Goal: Information Seeking & Learning: Understand process/instructions

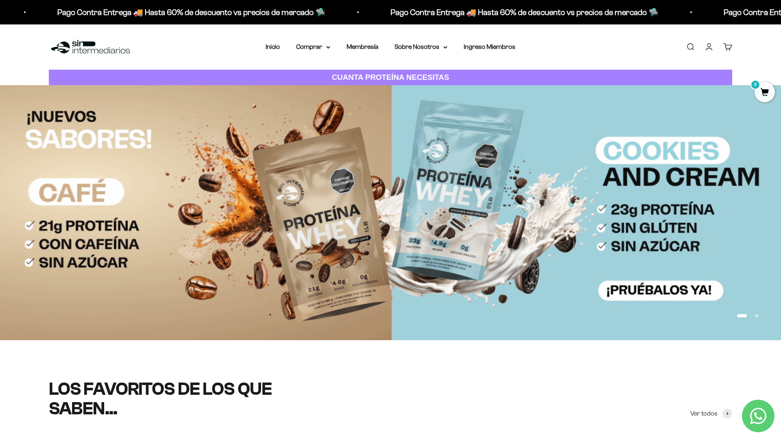
scroll to position [94, 0]
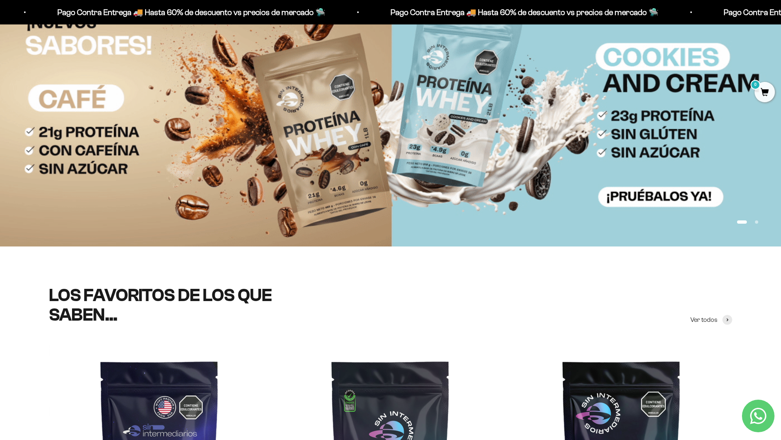
scroll to position [200, 0]
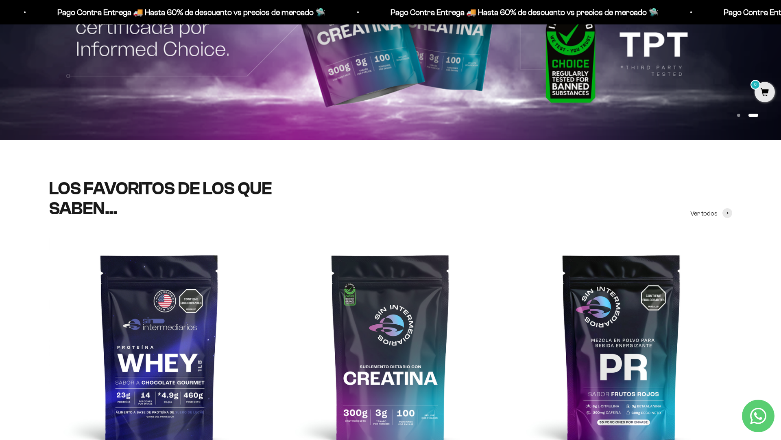
scroll to position [254, 0]
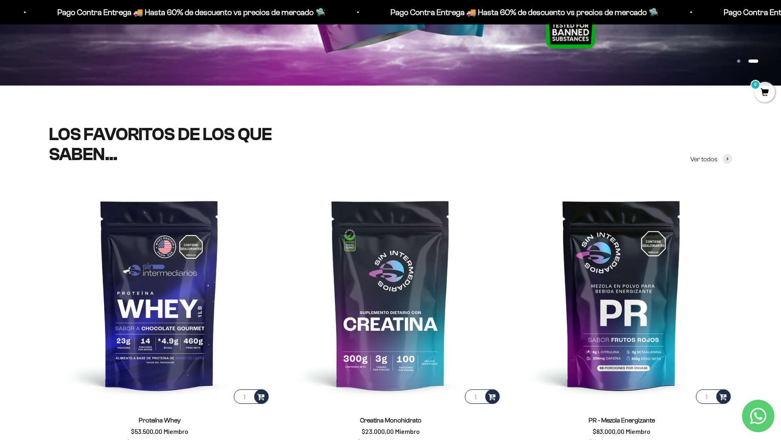
click at [733, 114] on div "LOS FAVORITOS DE LOS QUE SABEN... Ver todos 1 Proteína Whey $53.500,00 Miembro …" at bounding box center [390, 437] width 781 height 704
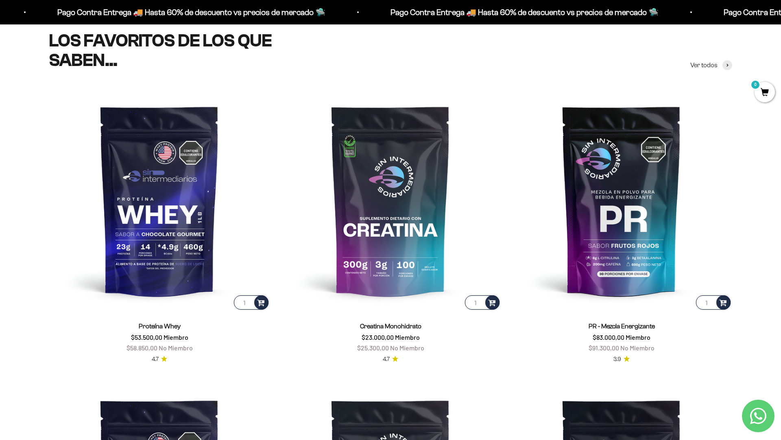
scroll to position [348, 0]
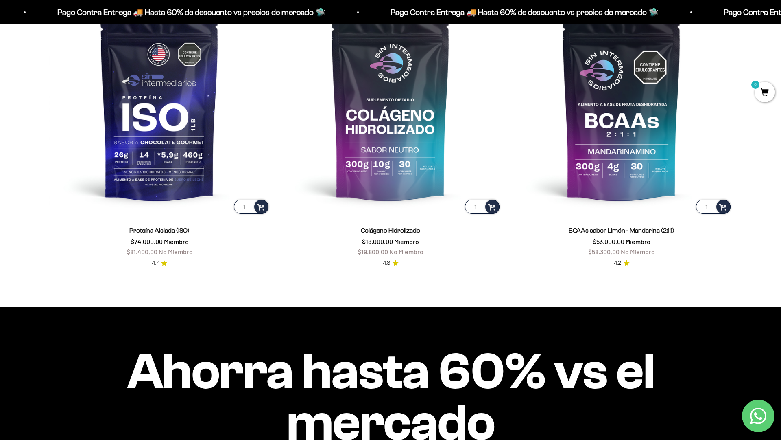
scroll to position [846, 0]
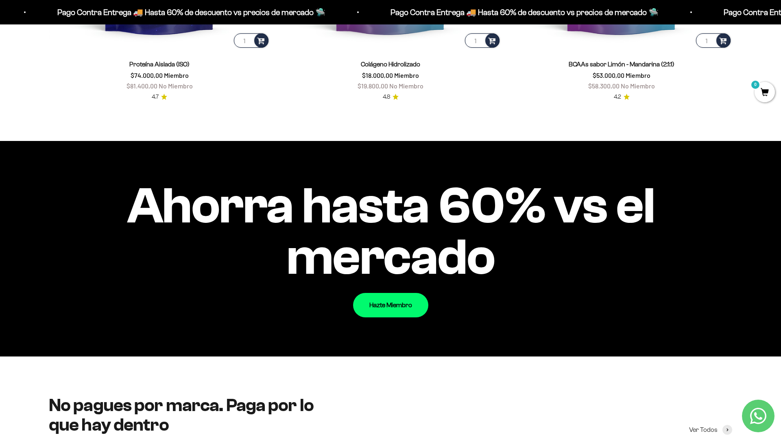
scroll to position [948, 0]
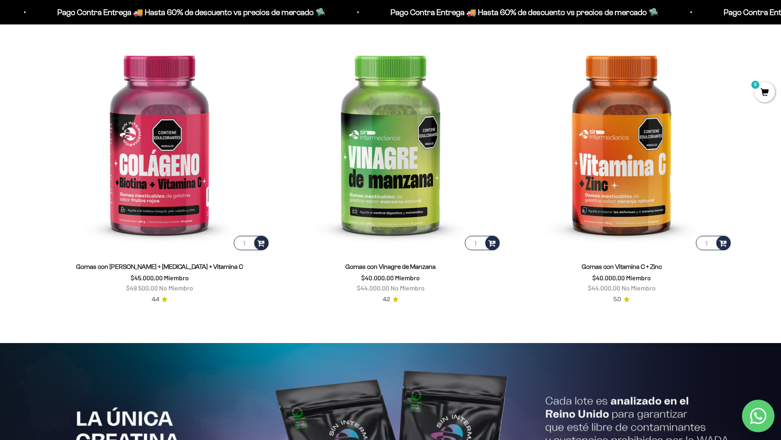
click at [781, 18] on html "Ir al contenido Pago Contra Entrega 🚚 Hasta 60% de descuento vs precios [PERSON…" at bounding box center [390, 346] width 781 height 3932
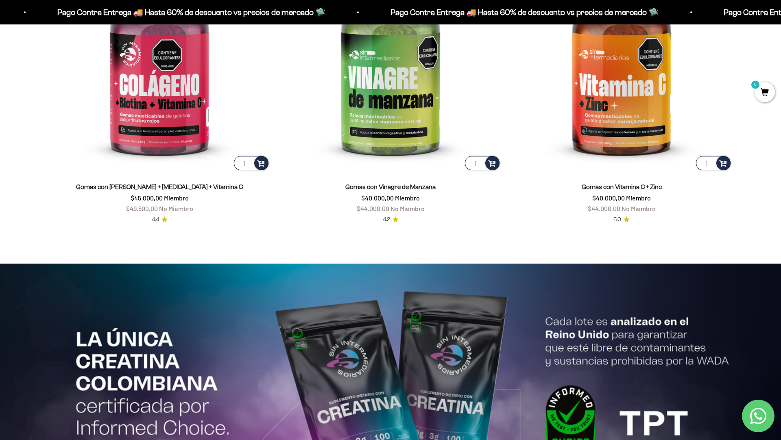
click at [781, 18] on html "Ir al contenido Pago Contra Entrega 🚚 Hasta 60% de descuento vs precios [PERSON…" at bounding box center [390, 266] width 781 height 3932
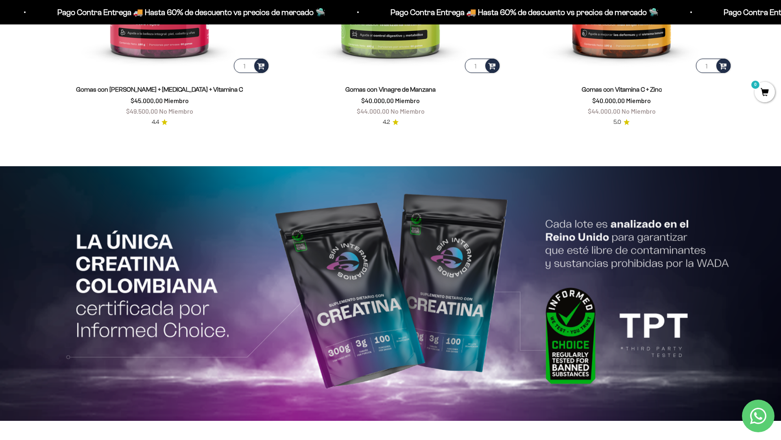
click at [781, 18] on html "Ir al contenido Pago Contra Entrega 🚚 Hasta 60% de descuento vs precios [PERSON…" at bounding box center [390, 169] width 781 height 3932
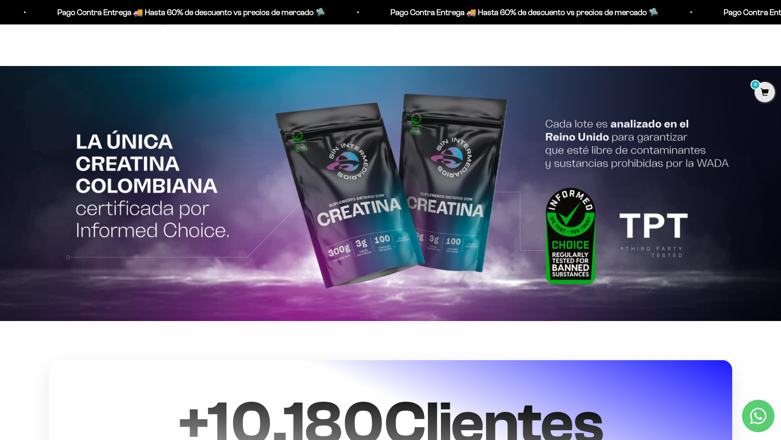
click at [781, 18] on html "Ir al contenido Pago Contra Entrega 🚚 Hasta 60% de descuento vs precios [PERSON…" at bounding box center [390, 69] width 781 height 3932
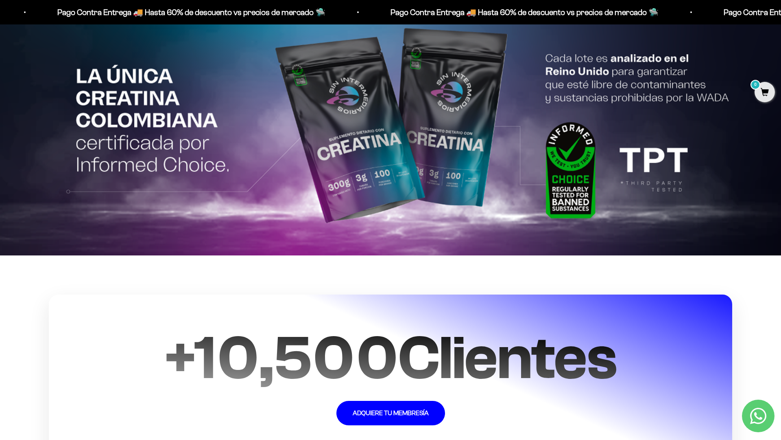
scroll to position [1963, 0]
click at [781, 18] on html "Ir al contenido Pago Contra Entrega 🚚 Hasta 60% de descuento vs precios [PERSON…" at bounding box center [390, 3] width 781 height 3932
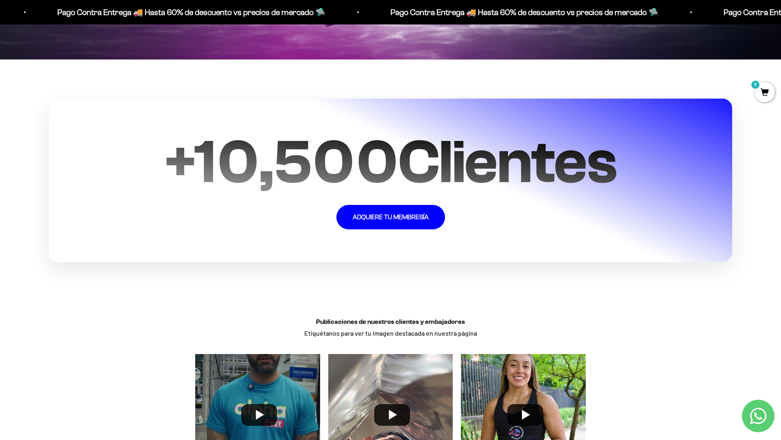
scroll to position [2158, 0]
click at [754, 114] on section "+ 10,500 Clientes ADQUIERE TU MEMBRESÍA" at bounding box center [390, 180] width 781 height 241
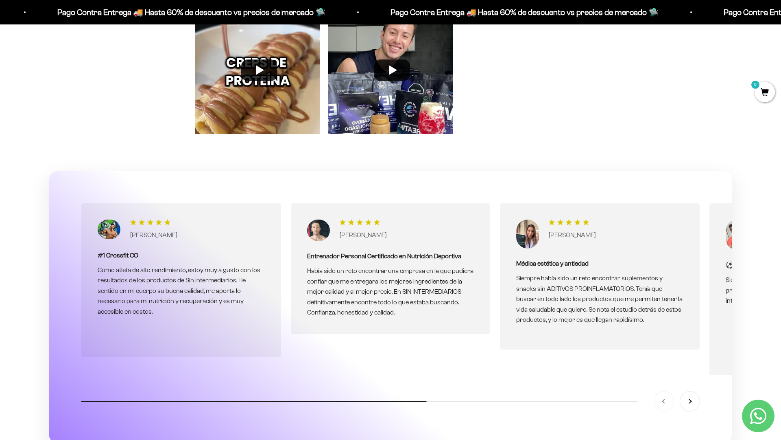
click at [754, 315] on section "[PERSON_NAME] #1 Crossfit CO Como atleta de alto rendimiento, estoy muy a gusto…" at bounding box center [390, 326] width 781 height 311
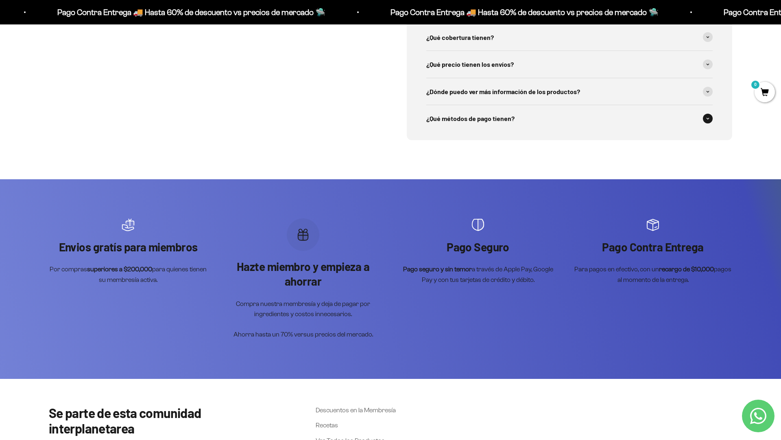
click at [622, 114] on div "¿Qué métodos de pago tienen?" at bounding box center [569, 118] width 286 height 27
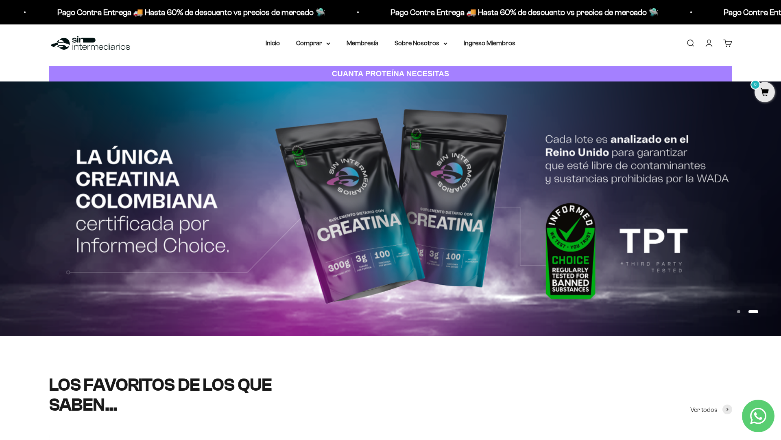
scroll to position [0, 0]
